Goal: Transaction & Acquisition: Purchase product/service

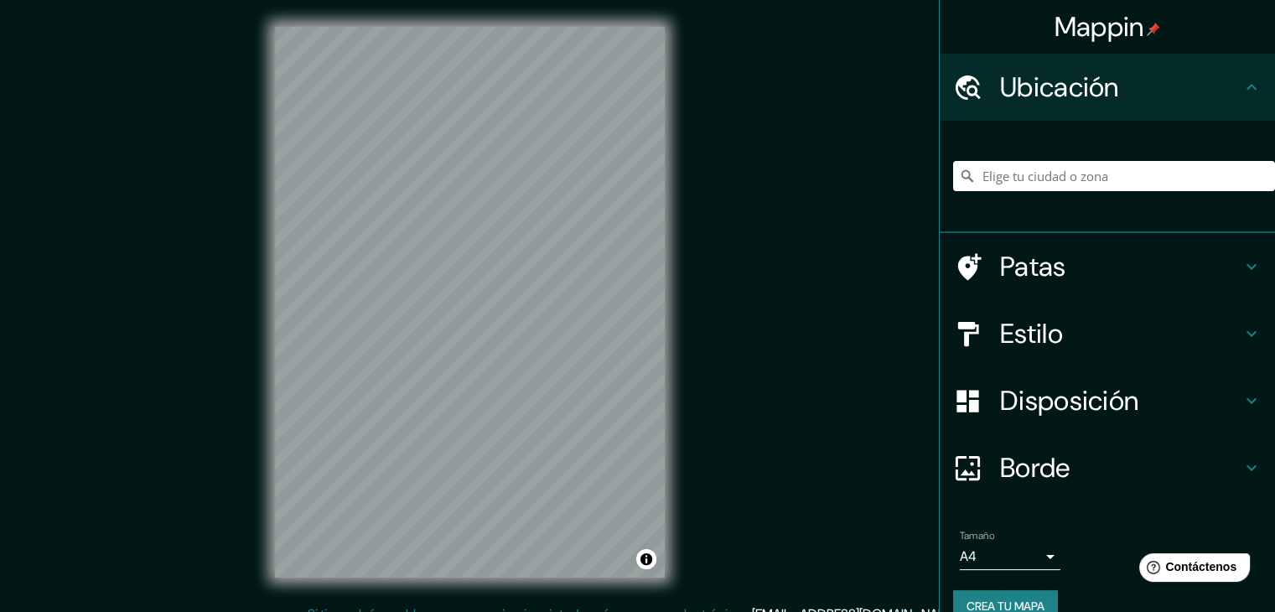
click at [959, 182] on icon at bounding box center [967, 176] width 17 height 17
click at [971, 171] on input "Elige tu ciudad o zona" at bounding box center [1114, 176] width 322 height 30
click at [1038, 179] on input "Povoado [PERSON_NAME][GEOGRAPHIC_DATA], [PERSON_NAME] [PERSON_NAME] - [GEOGRAPH…" at bounding box center [1114, 176] width 322 height 30
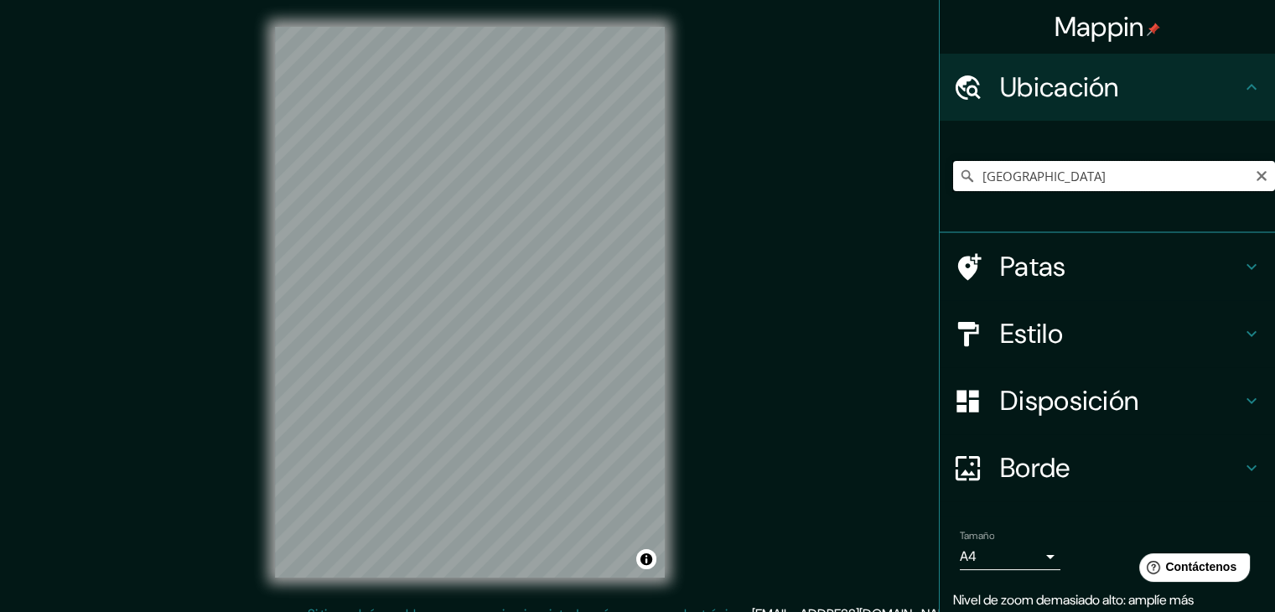
click at [1012, 175] on input "[GEOGRAPHIC_DATA]" at bounding box center [1114, 176] width 322 height 30
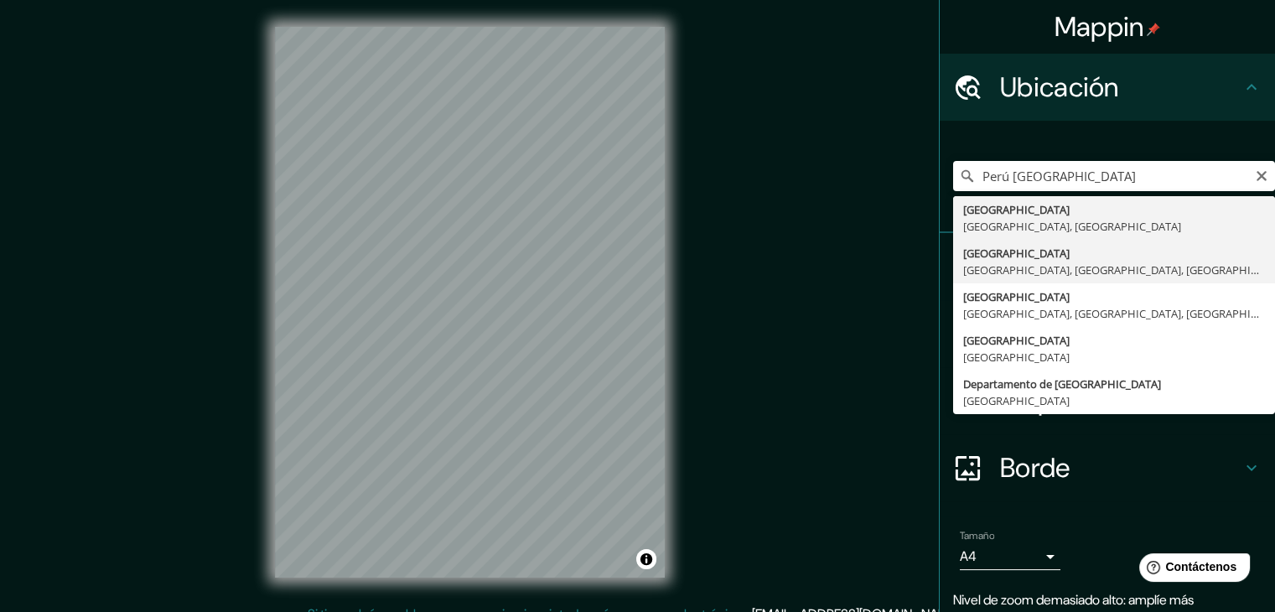
type input "[GEOGRAPHIC_DATA], [GEOGRAPHIC_DATA], [GEOGRAPHIC_DATA], [GEOGRAPHIC_DATA]"
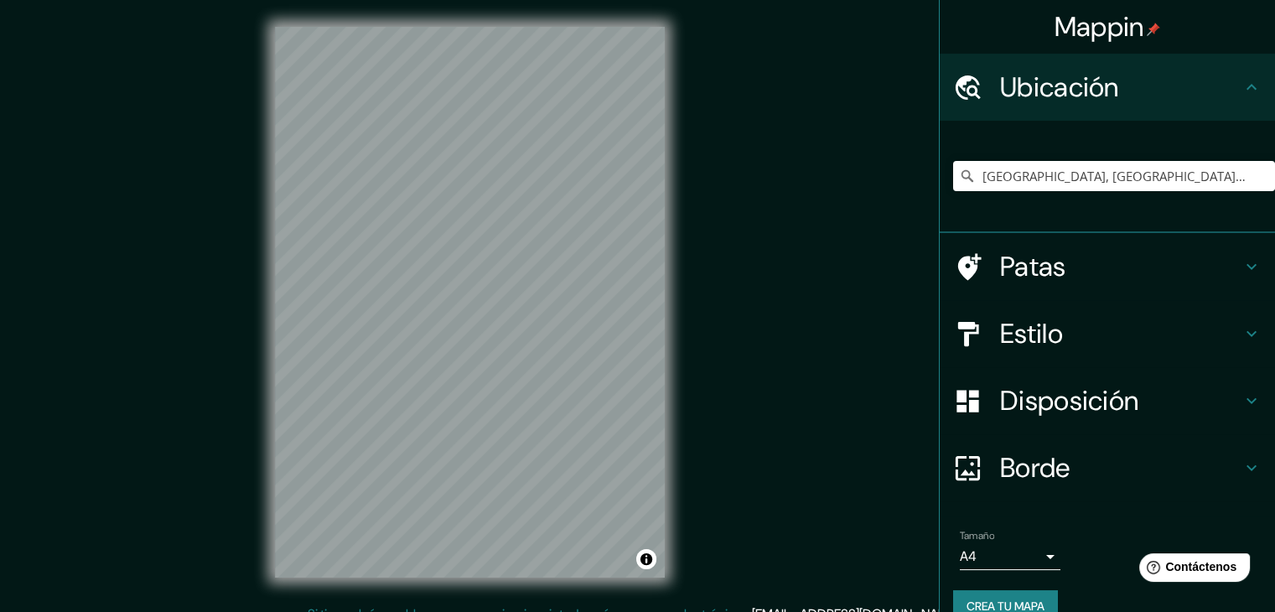
click at [737, 388] on div "Mappin Ubicación [GEOGRAPHIC_DATA], [GEOGRAPHIC_DATA], [GEOGRAPHIC_DATA], [GEOG…" at bounding box center [637, 315] width 1275 height 631
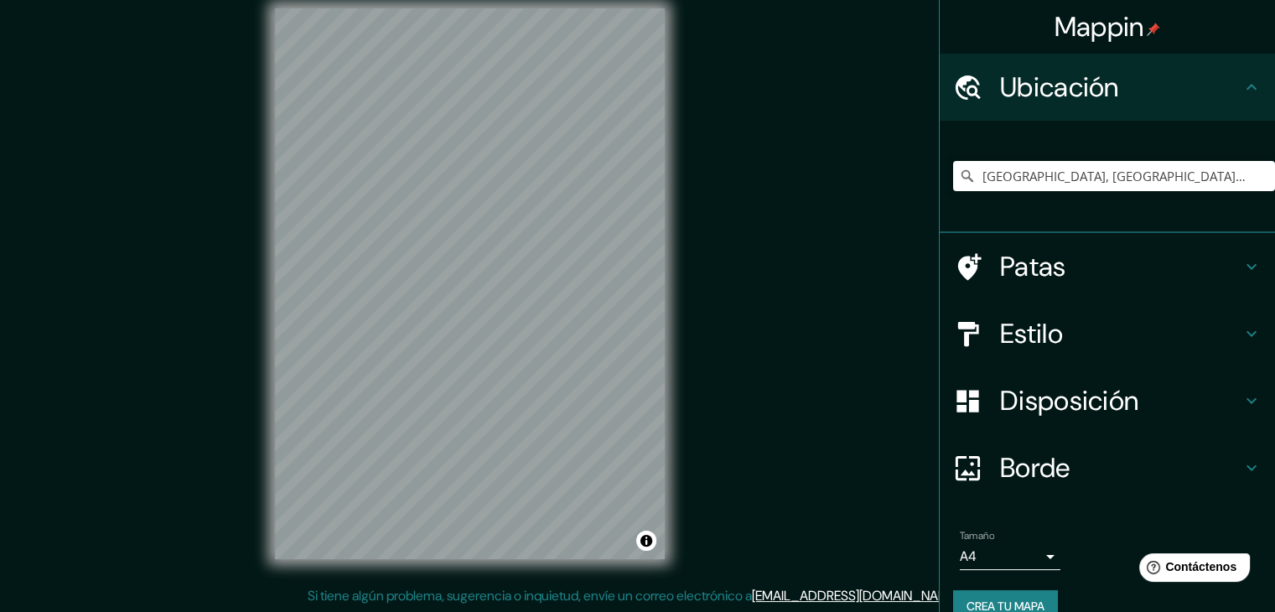
scroll to position [19, 0]
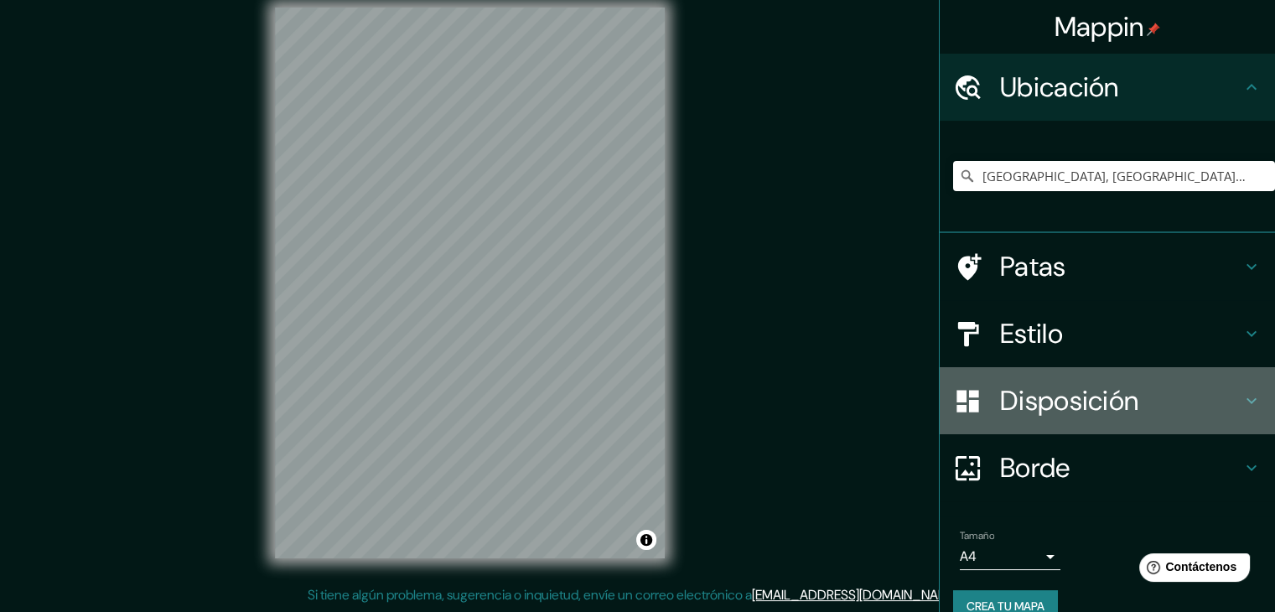
click at [1047, 404] on font "Disposición" at bounding box center [1069, 400] width 138 height 35
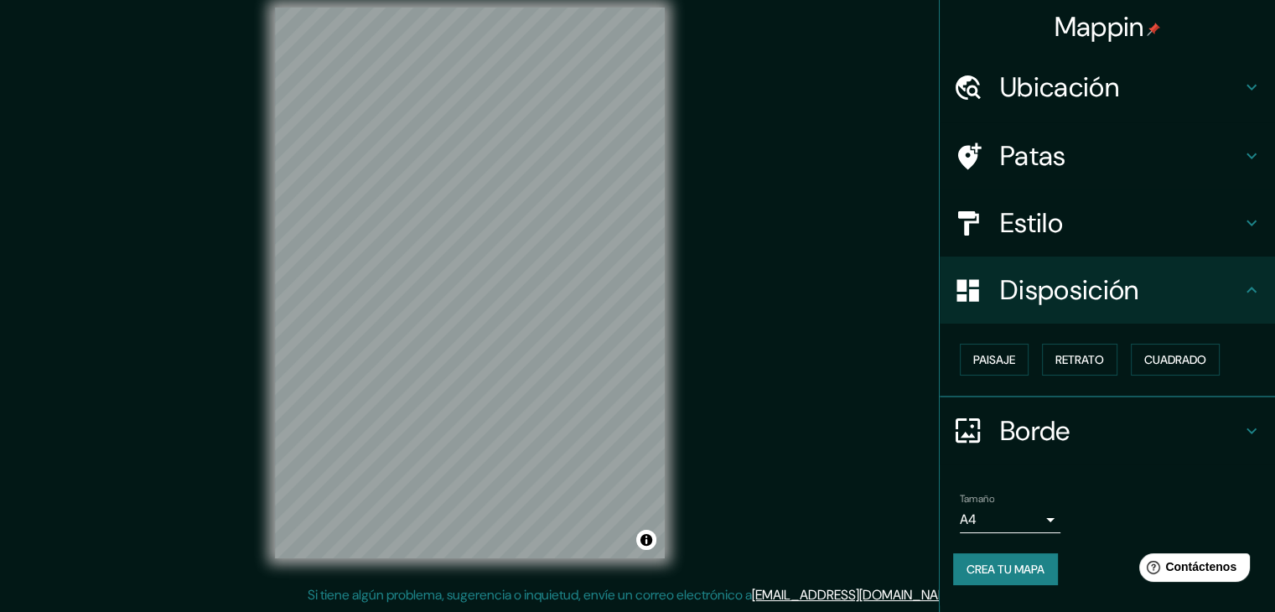
click at [1092, 298] on font "Disposición" at bounding box center [1069, 290] width 138 height 35
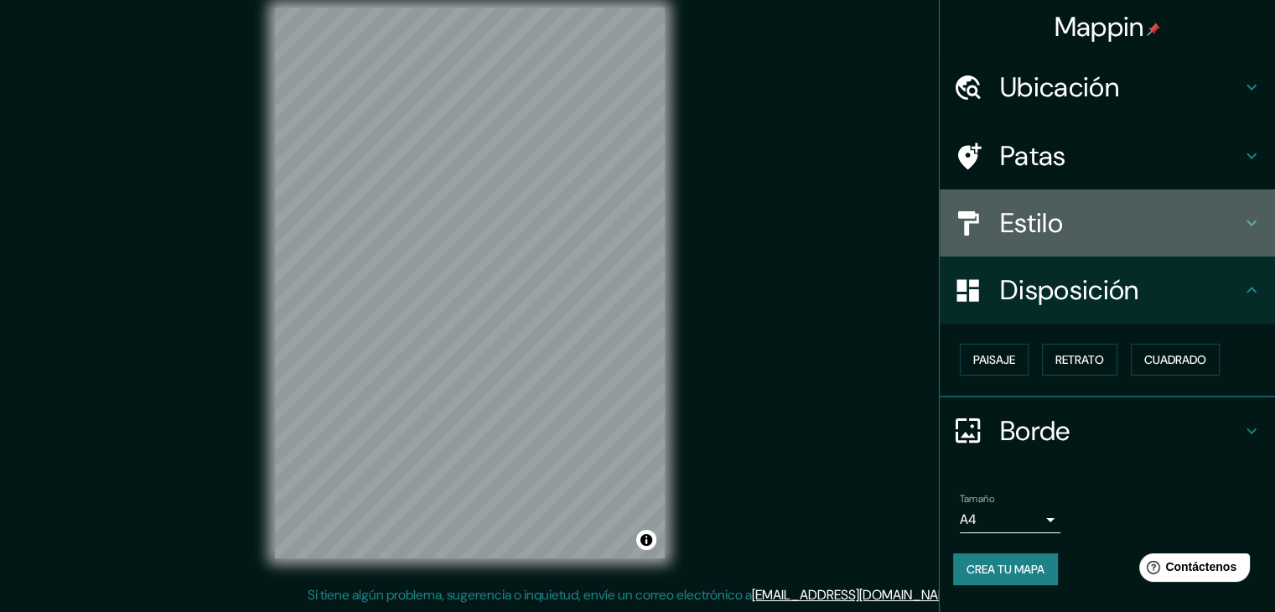
click at [1060, 222] on font "Estilo" at bounding box center [1031, 222] width 63 height 35
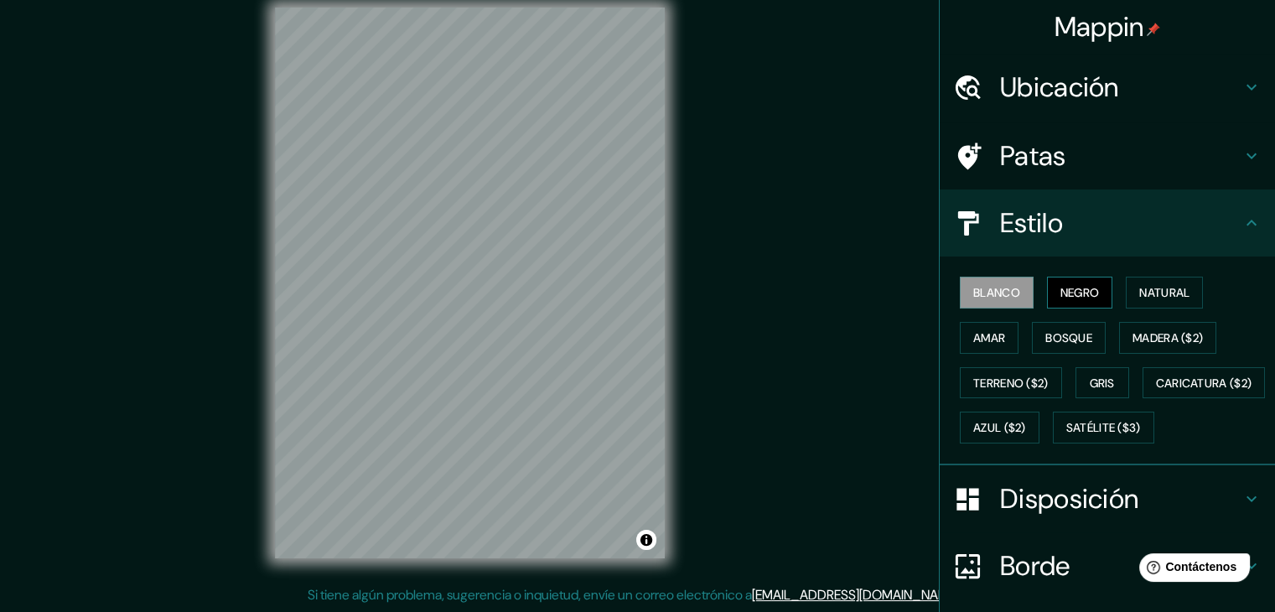
click at [1077, 283] on font "Negro" at bounding box center [1080, 293] width 39 height 22
click at [1126, 303] on button "Natural" at bounding box center [1164, 293] width 77 height 32
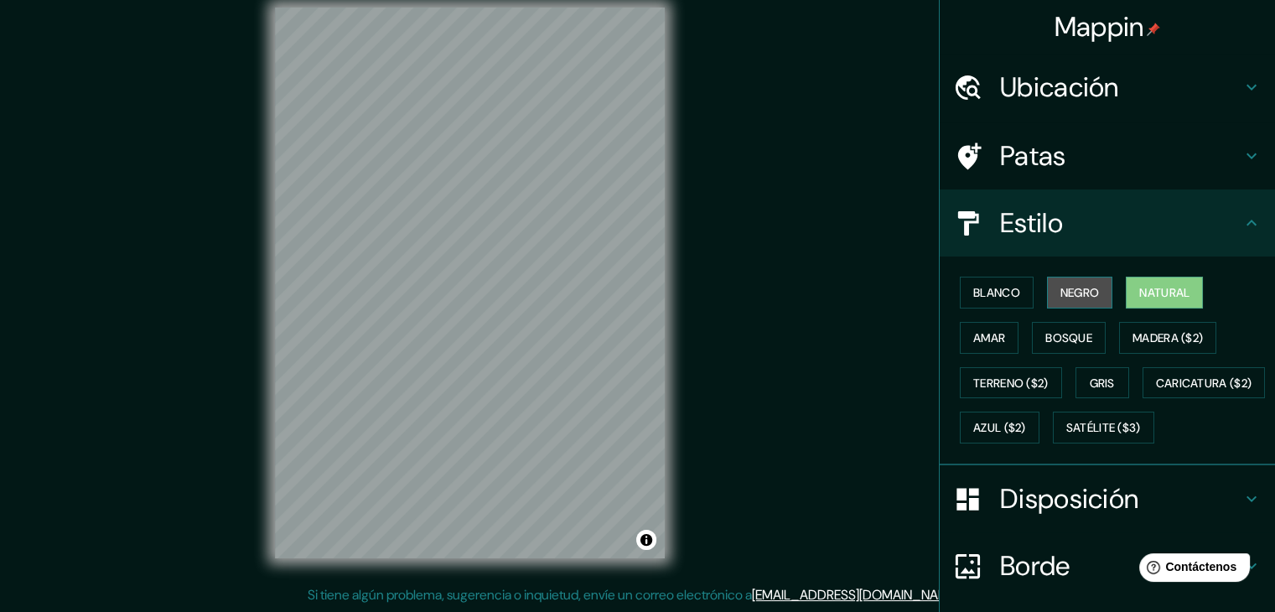
click at [1070, 298] on font "Negro" at bounding box center [1080, 292] width 39 height 15
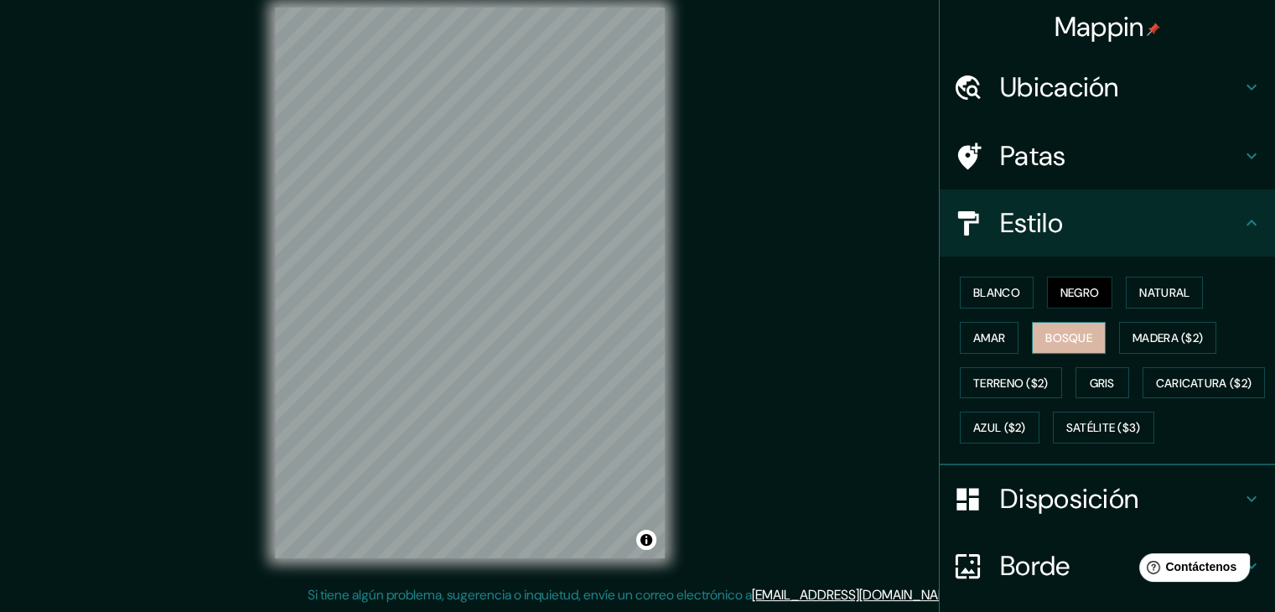
click at [1046, 342] on font "Bosque" at bounding box center [1069, 337] width 47 height 15
click at [996, 337] on button "Amar" at bounding box center [989, 338] width 59 height 32
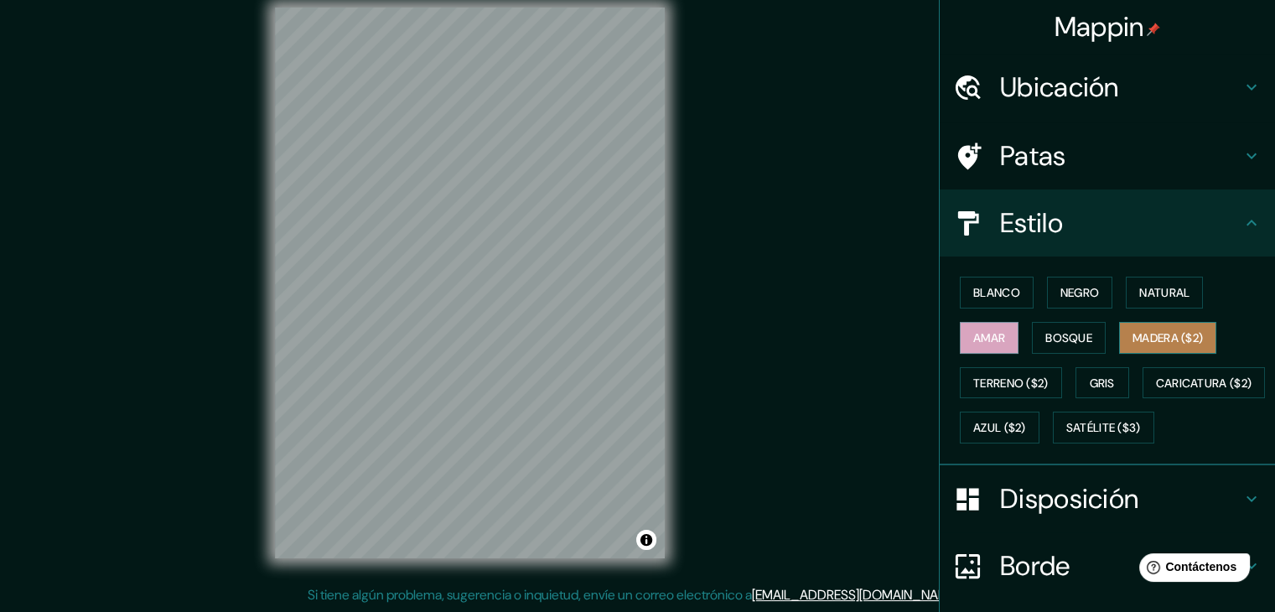
click at [1144, 327] on font "Madera ($2)" at bounding box center [1168, 338] width 70 height 22
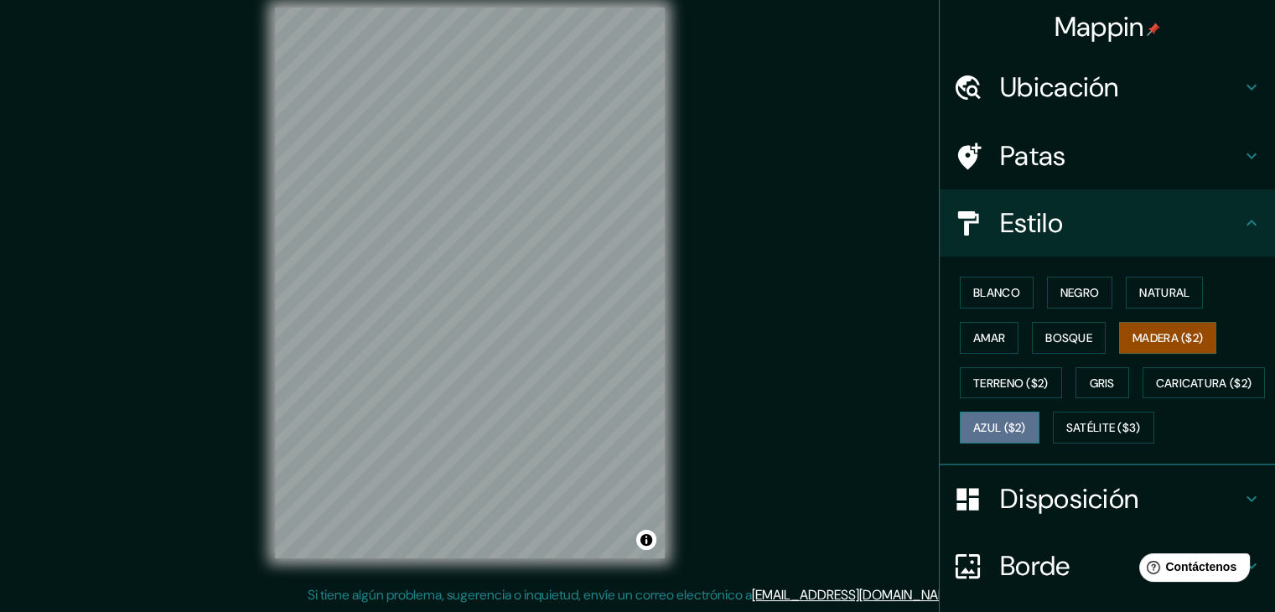
click at [1040, 432] on button "Azul ($2)" at bounding box center [1000, 428] width 80 height 32
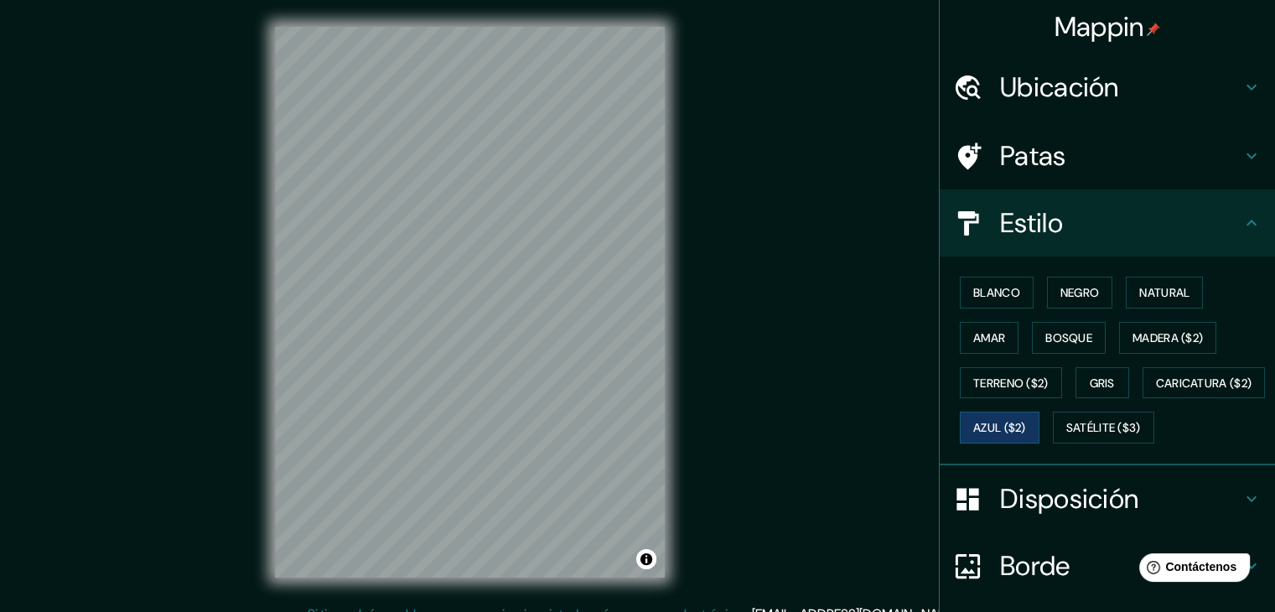
scroll to position [0, 0]
click at [1067, 439] on font "Satélite ($3)" at bounding box center [1104, 428] width 75 height 22
drag, startPoint x: 873, startPoint y: 75, endPoint x: 870, endPoint y: 65, distance: 10.6
click at [873, 75] on div "Mappin Ubicación [GEOGRAPHIC_DATA], [GEOGRAPHIC_DATA], [GEOGRAPHIC_DATA], [GEOG…" at bounding box center [637, 315] width 1275 height 631
click at [872, 77] on div "Mappin Ubicación [GEOGRAPHIC_DATA], [GEOGRAPHIC_DATA], [GEOGRAPHIC_DATA], [GEOG…" at bounding box center [637, 315] width 1275 height 631
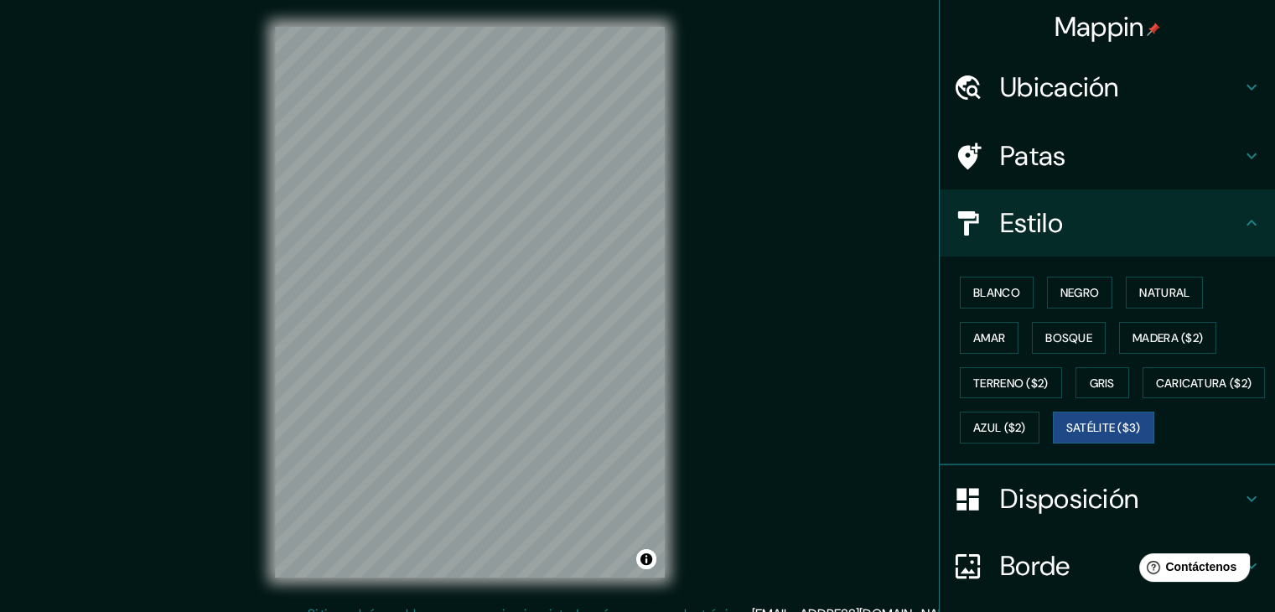
click at [826, 31] on div "Mappin Ubicación [GEOGRAPHIC_DATA], [GEOGRAPHIC_DATA], [GEOGRAPHIC_DATA], [GEOG…" at bounding box center [637, 315] width 1275 height 631
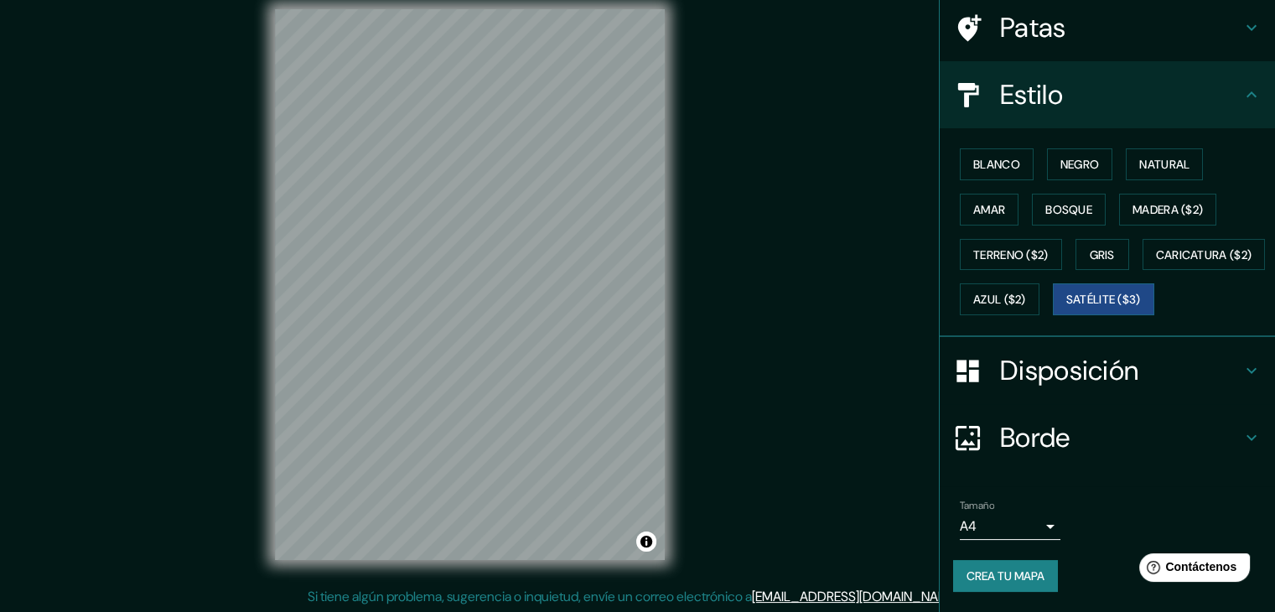
scroll to position [19, 0]
click at [940, 335] on div "Blanco Negro Natural Amar Bosque Madera ($2) Terreno ($2) Gris Caricatura ($2) …" at bounding box center [1107, 232] width 335 height 209
click at [990, 517] on body "Mappin Ubicación [GEOGRAPHIC_DATA], [GEOGRAPHIC_DATA], [GEOGRAPHIC_DATA], [GEOG…" at bounding box center [637, 287] width 1275 height 612
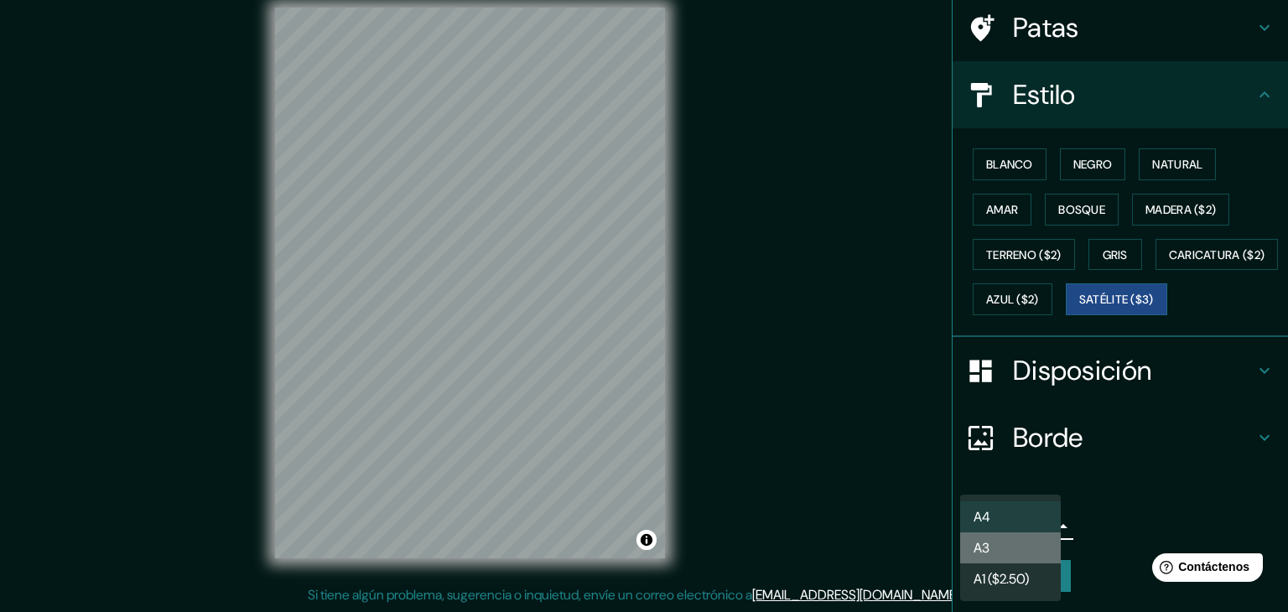
drag, startPoint x: 1000, startPoint y: 551, endPoint x: 992, endPoint y: 534, distance: 18.4
click at [1000, 550] on li "A3" at bounding box center [1010, 547] width 101 height 31
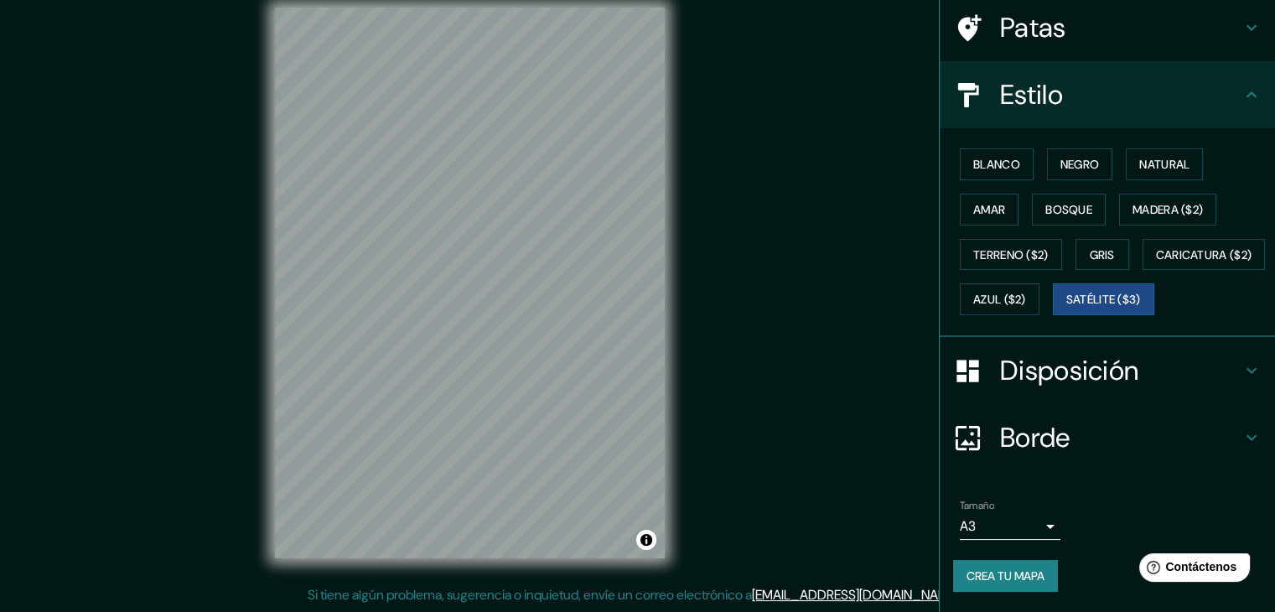
click at [0, 548] on div "Mappin Ubicación [GEOGRAPHIC_DATA], [GEOGRAPHIC_DATA], [GEOGRAPHIC_DATA], [GEOG…" at bounding box center [637, 296] width 1275 height 631
click at [858, 95] on div "Mappin Ubicación [GEOGRAPHIC_DATA], [GEOGRAPHIC_DATA], [GEOGRAPHIC_DATA], [GEOG…" at bounding box center [637, 296] width 1275 height 631
click at [793, 48] on div "Mappin Ubicación [GEOGRAPHIC_DATA], [GEOGRAPHIC_DATA], [GEOGRAPHIC_DATA], [GEOG…" at bounding box center [637, 296] width 1275 height 631
click at [833, 63] on div "Mappin Ubicación [GEOGRAPHIC_DATA], [GEOGRAPHIC_DATA], [GEOGRAPHIC_DATA], [GEOG…" at bounding box center [637, 296] width 1275 height 631
click at [940, 67] on div "Estilo" at bounding box center [1107, 94] width 335 height 67
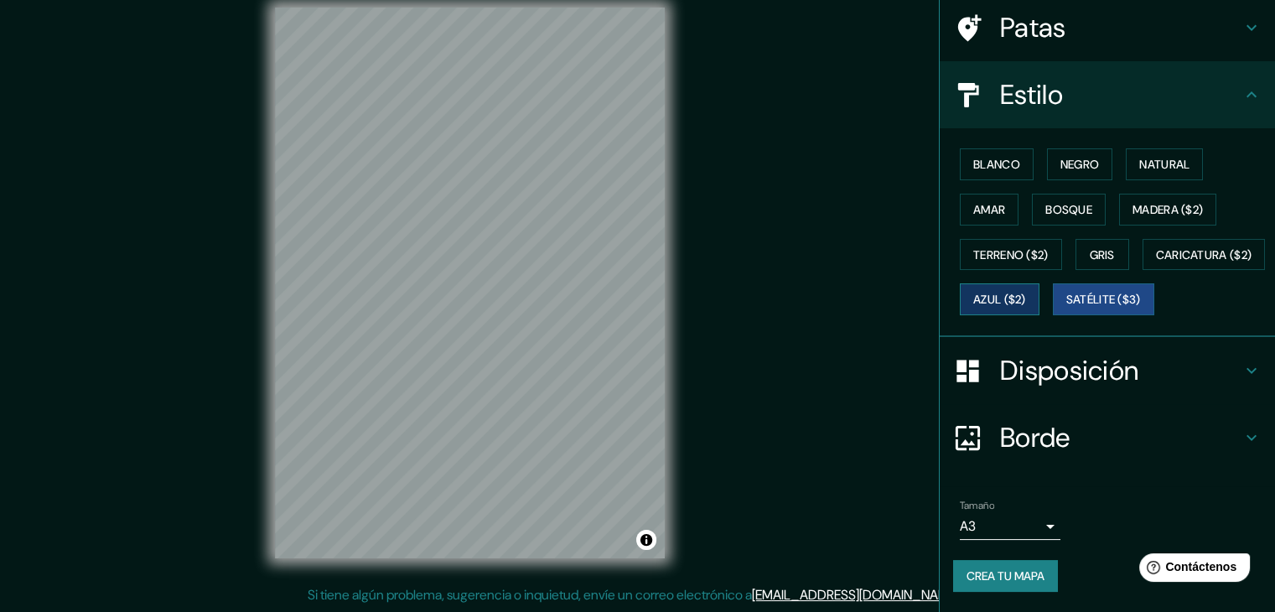
click at [1026, 293] on font "Azul ($2)" at bounding box center [1000, 300] width 53 height 15
